Goal: Information Seeking & Learning: Learn about a topic

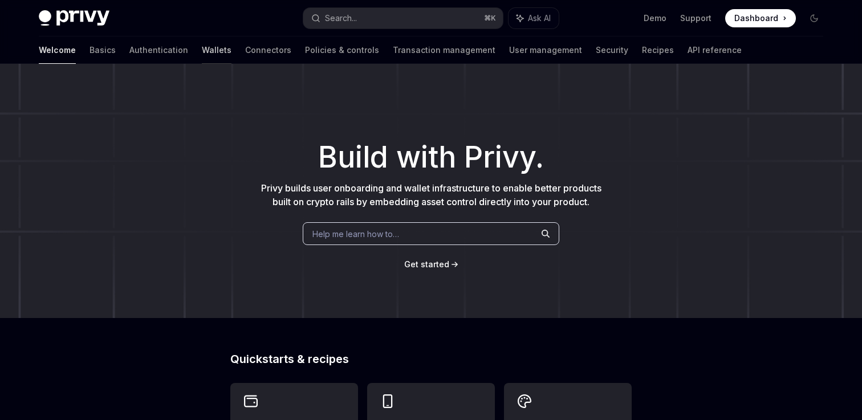
click at [202, 52] on link "Wallets" at bounding box center [217, 50] width 30 height 27
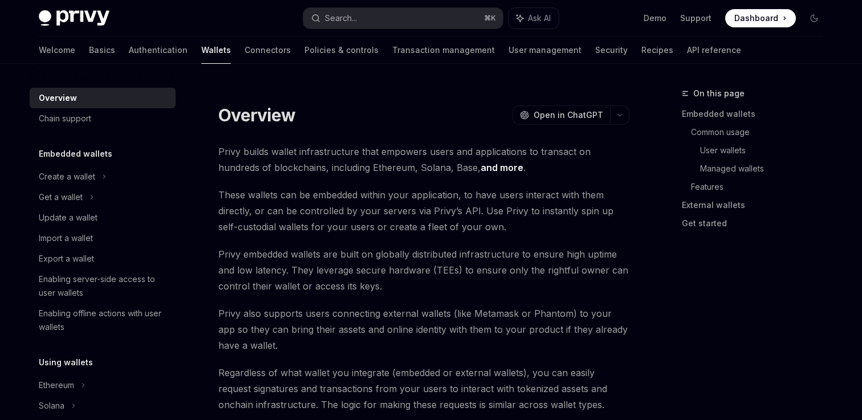
type textarea "*"
drag, startPoint x: 301, startPoint y: 150, endPoint x: 301, endPoint y: 142, distance: 8.0
click at [301, 148] on span "Privy builds wallet infrastructure that empowers users and applications to tran…" at bounding box center [423, 160] width 411 height 32
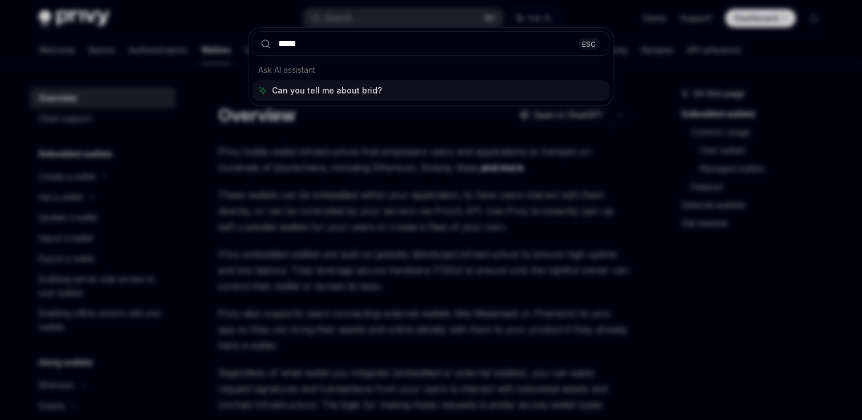
type input "******"
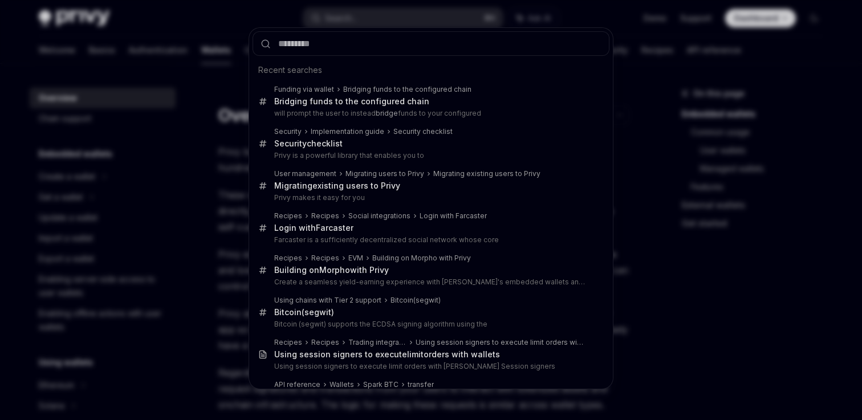
scroll to position [354, 0]
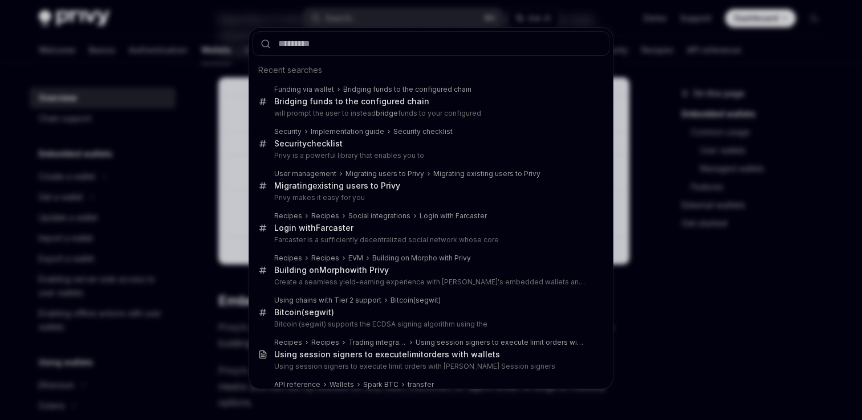
type textarea "*"
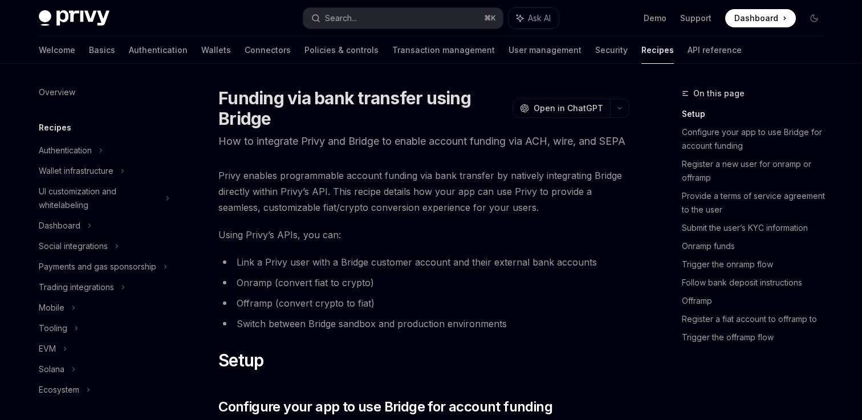
click at [253, 243] on span "Using Privy’s APIs, you can:" at bounding box center [423, 235] width 411 height 16
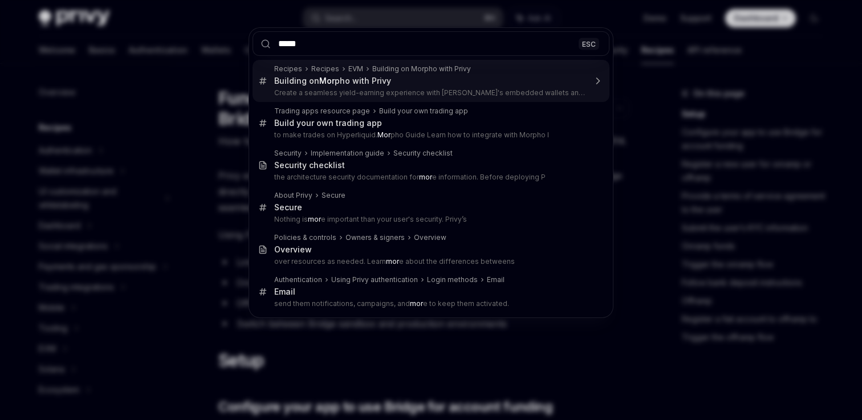
type input "******"
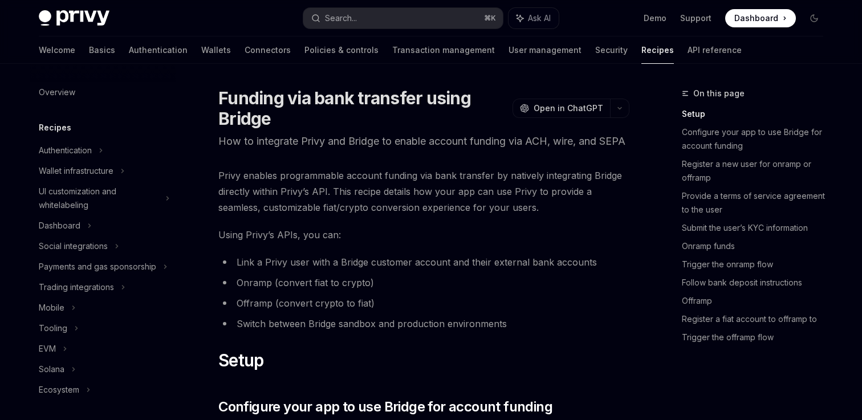
type textarea "*"
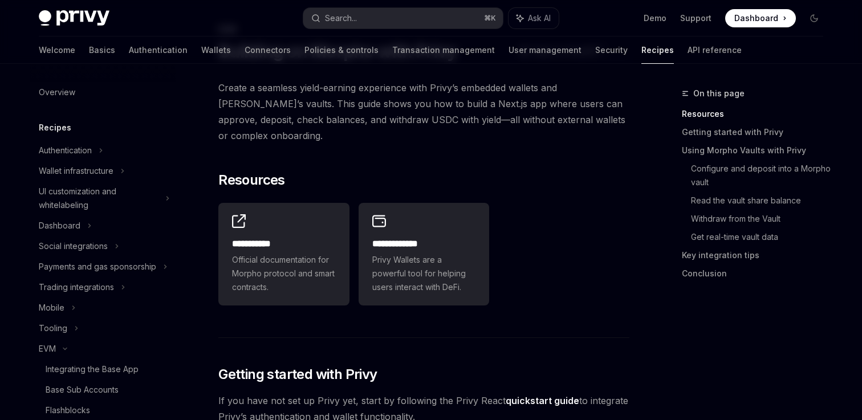
scroll to position [106, 0]
